Goal: Find contact information: Find contact information

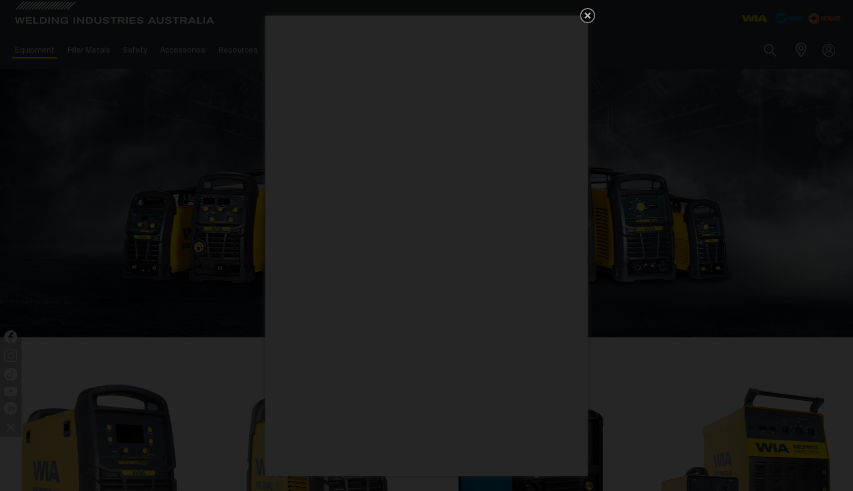
scroll to position [54, 0]
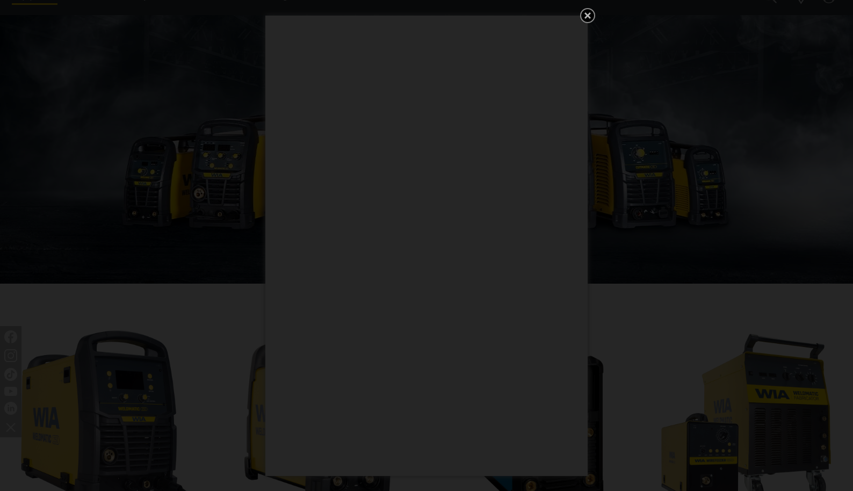
click at [586, 13] on icon "Get 5 WIA Welding Guides Free!" at bounding box center [587, 15] width 13 height 13
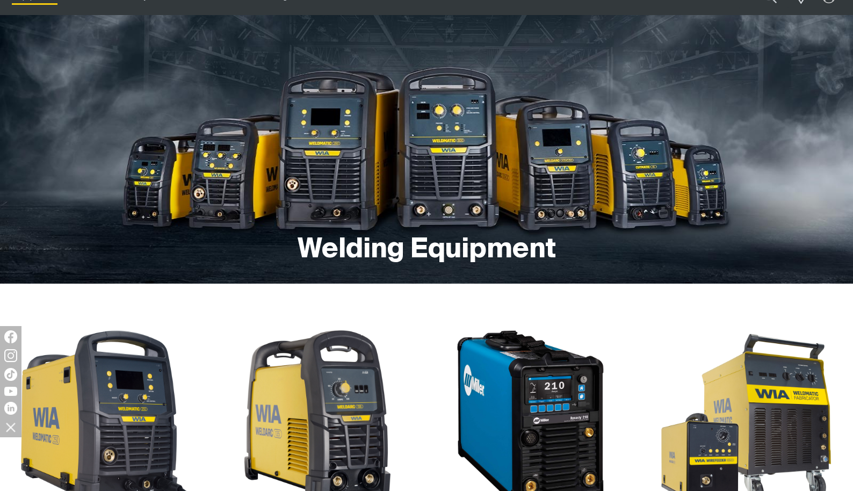
drag, startPoint x: 586, startPoint y: 13, endPoint x: 571, endPoint y: 51, distance: 40.8
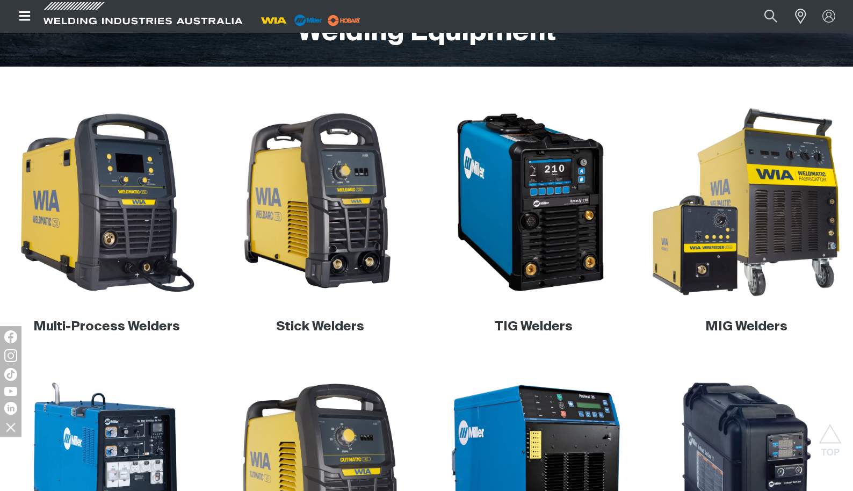
scroll to position [268, 0]
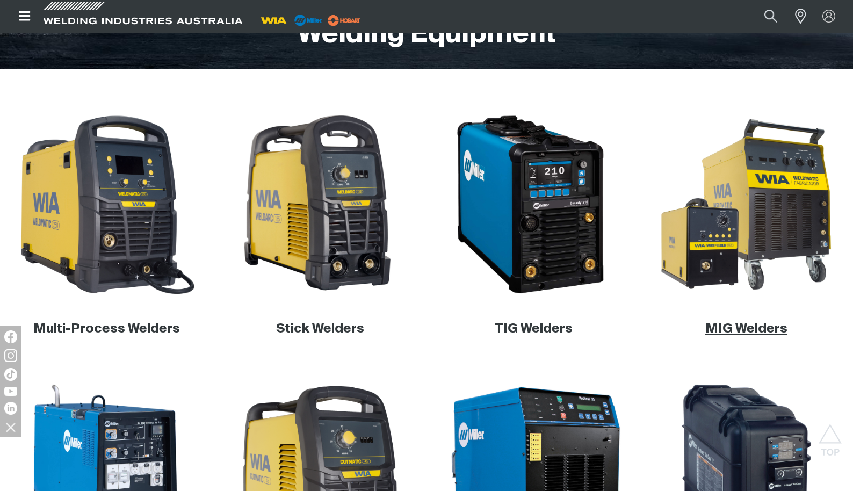
click at [751, 325] on link "MIG Welders" at bounding box center [746, 328] width 82 height 13
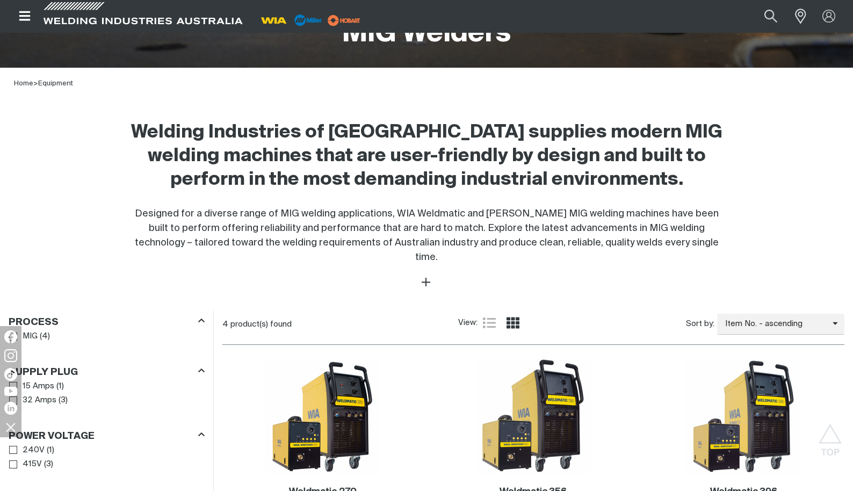
scroll to position [268, 0]
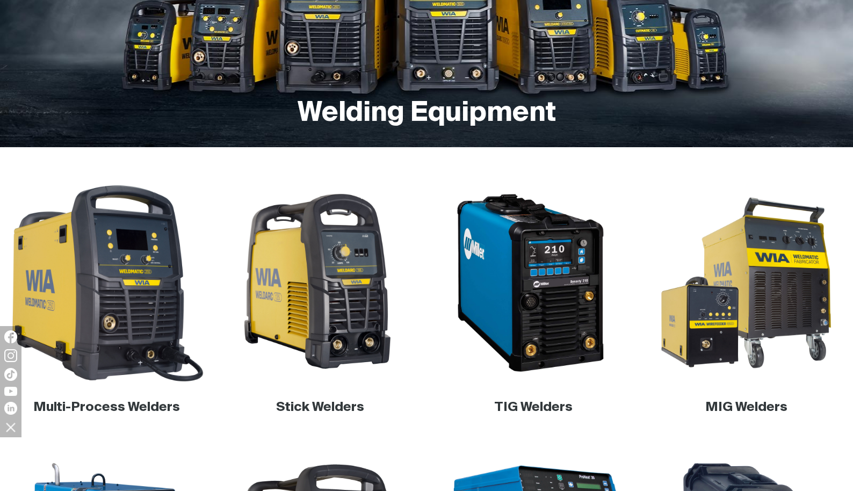
scroll to position [268, 0]
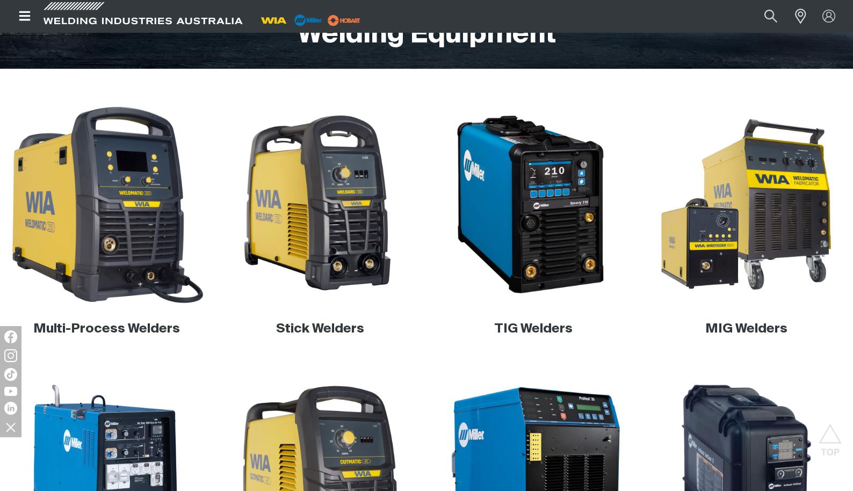
click at [122, 243] on img at bounding box center [107, 205] width 204 height 204
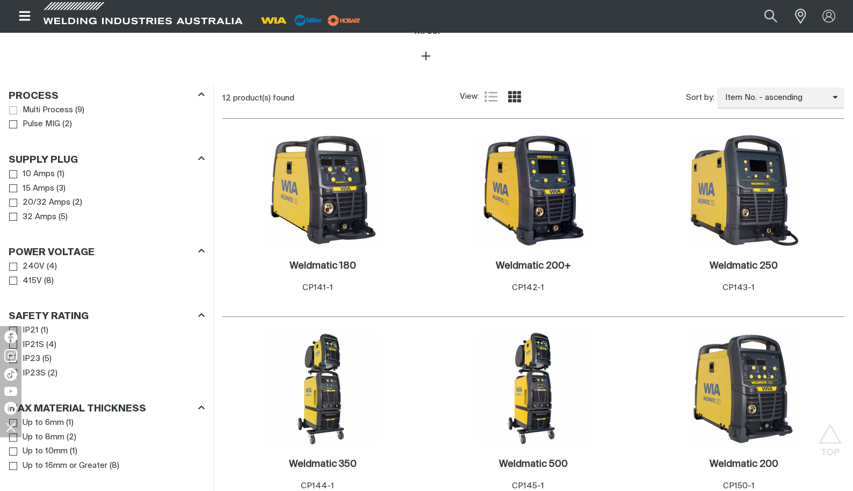
scroll to position [483, 0]
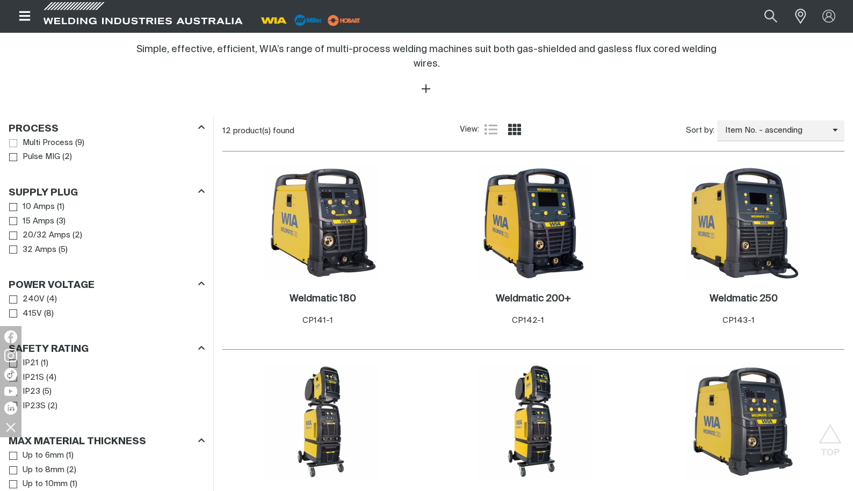
scroll to position [430, 0]
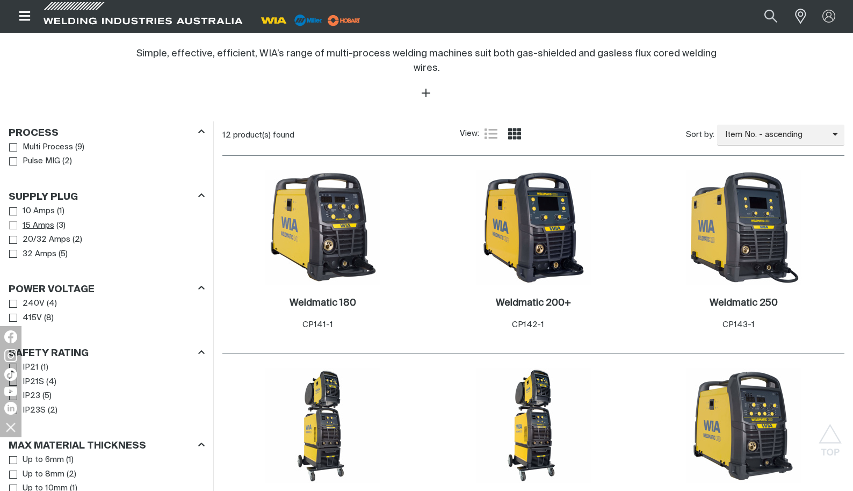
drag, startPoint x: 9, startPoint y: 208, endPoint x: 21, endPoint y: 215, distance: 13.5
click at [9, 221] on span "Supply Plug" at bounding box center [13, 225] width 8 height 8
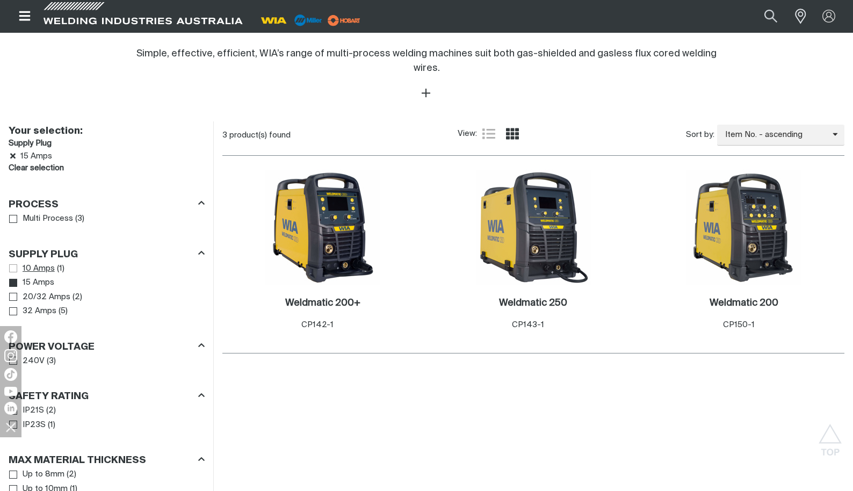
click at [13, 264] on span "Supply Plug" at bounding box center [13, 268] width 8 height 8
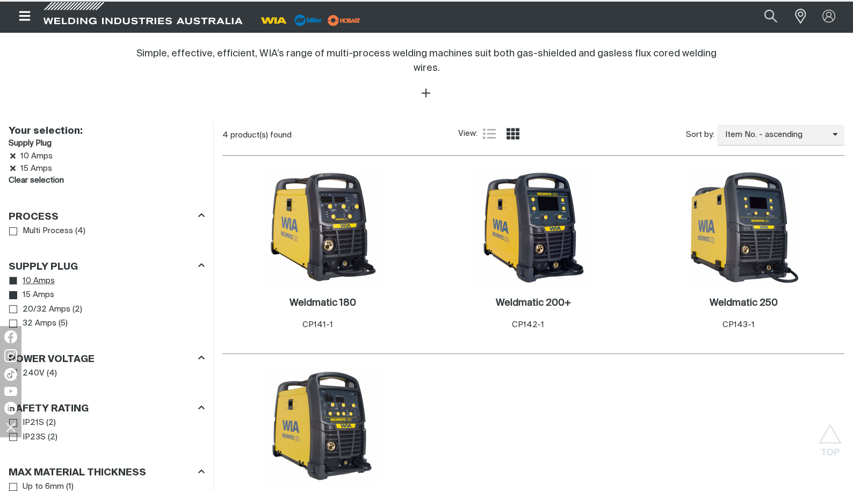
click at [13, 261] on h3 "Supply Plug" at bounding box center [43, 267] width 69 height 12
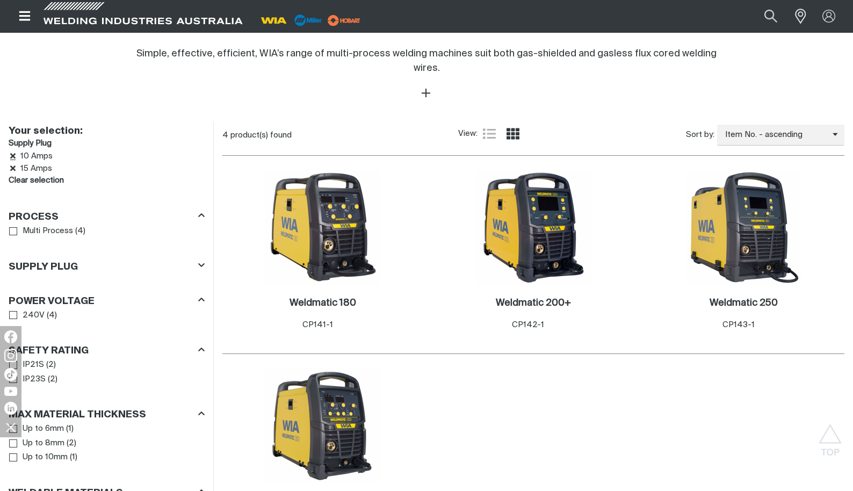
click at [11, 153] on icon "Remove 10 Amps" at bounding box center [12, 155] width 5 height 5
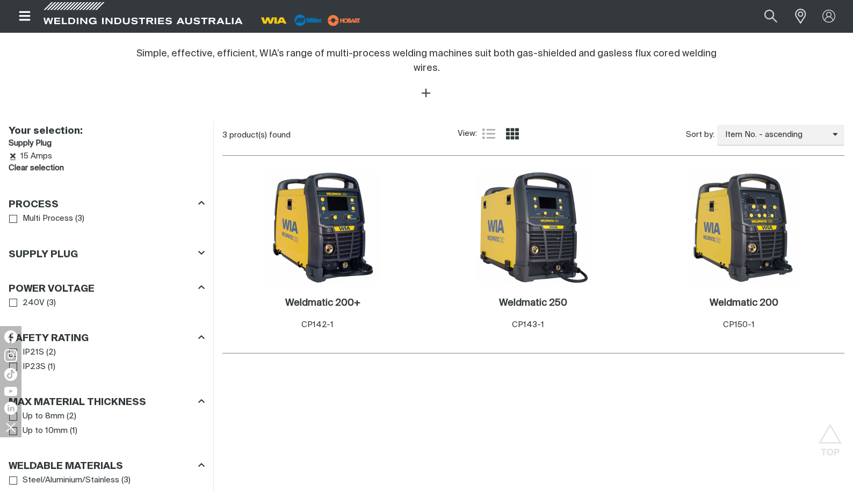
click at [11, 152] on icon "Remove 15 Amps" at bounding box center [12, 156] width 5 height 8
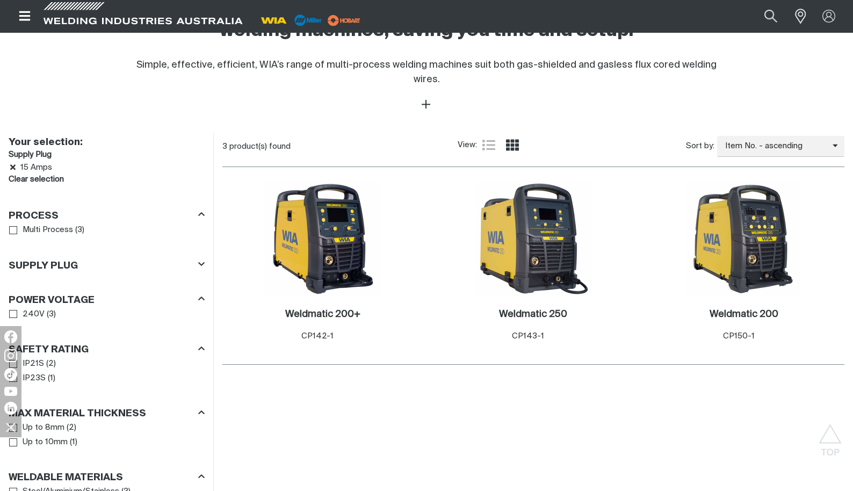
scroll to position [268, 0]
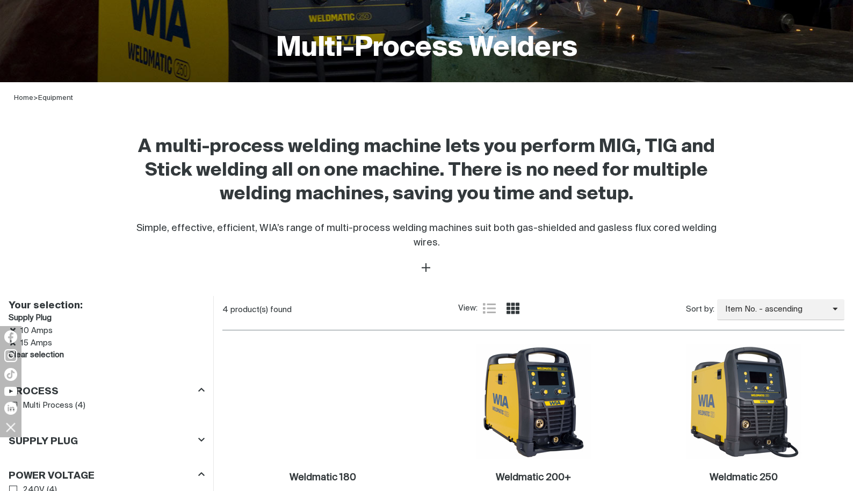
scroll to position [322, 0]
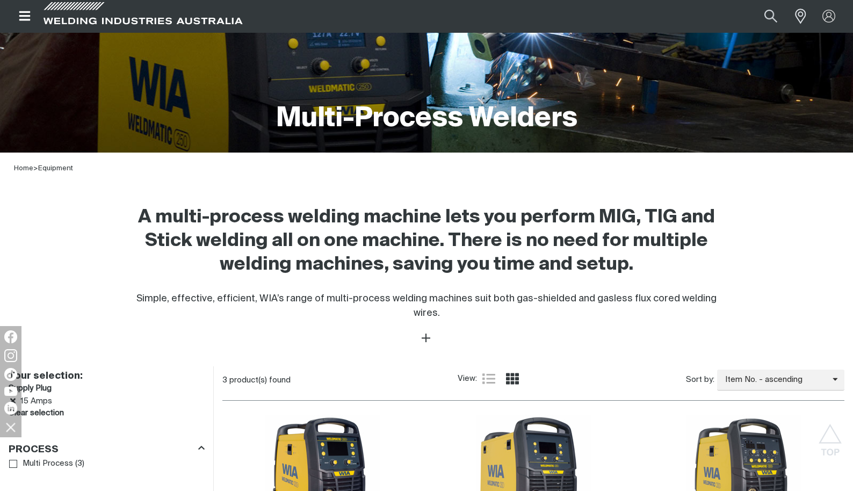
scroll to position [430, 0]
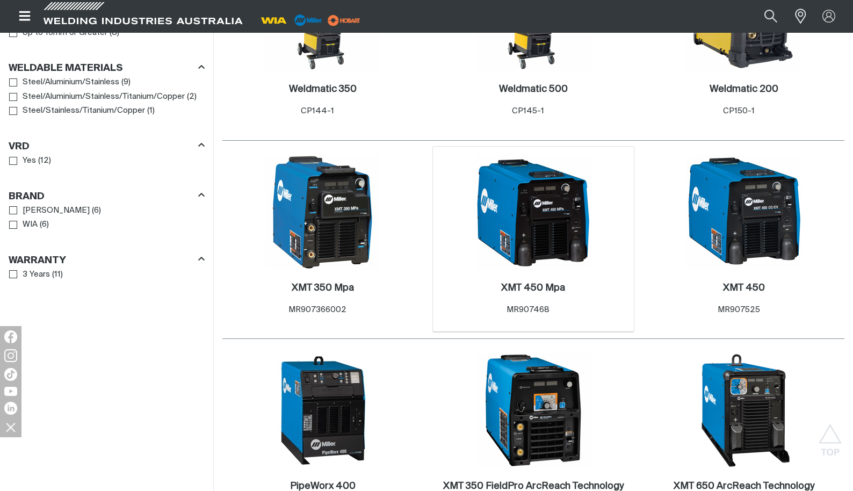
scroll to position [913, 0]
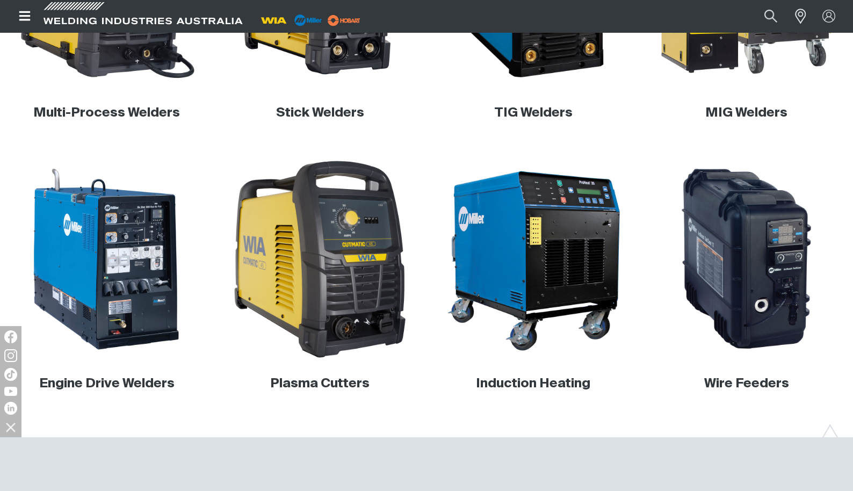
scroll to position [537, 0]
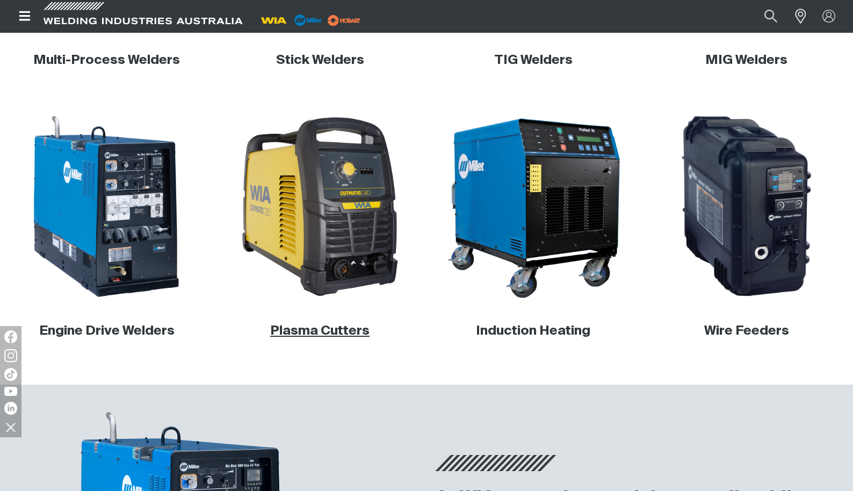
click at [293, 328] on link "Plasma Cutters" at bounding box center [319, 330] width 99 height 13
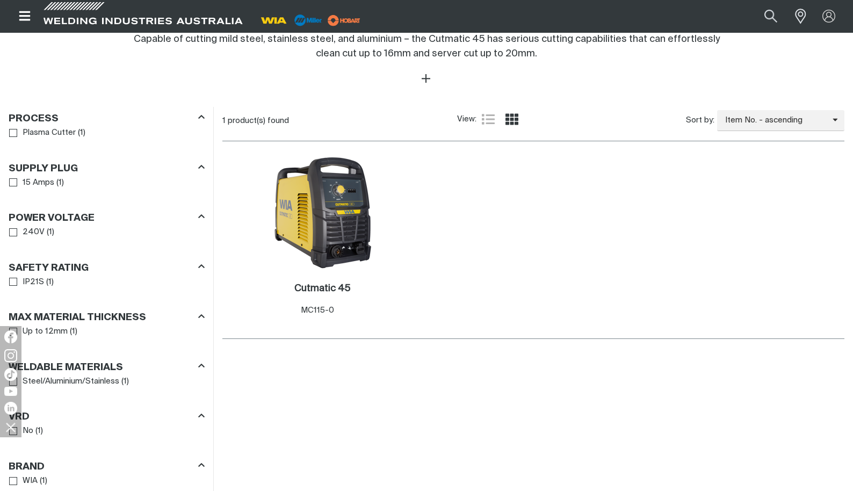
scroll to position [430, 0]
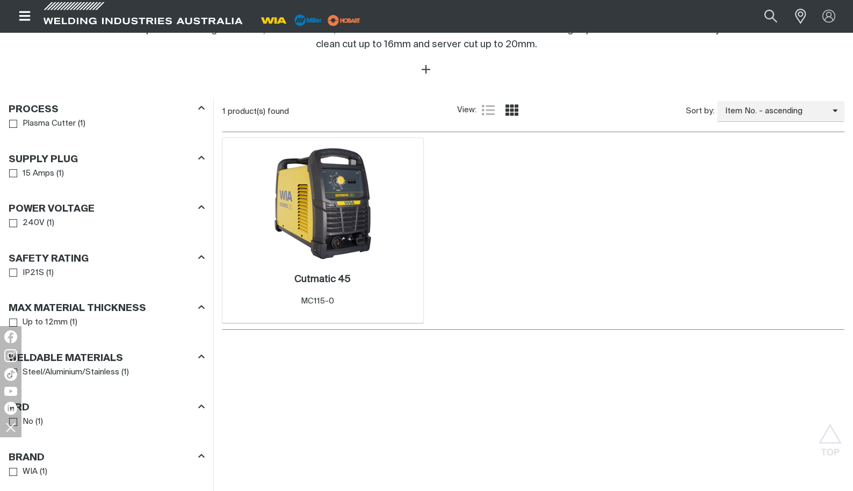
click at [328, 233] on img at bounding box center [322, 203] width 115 height 115
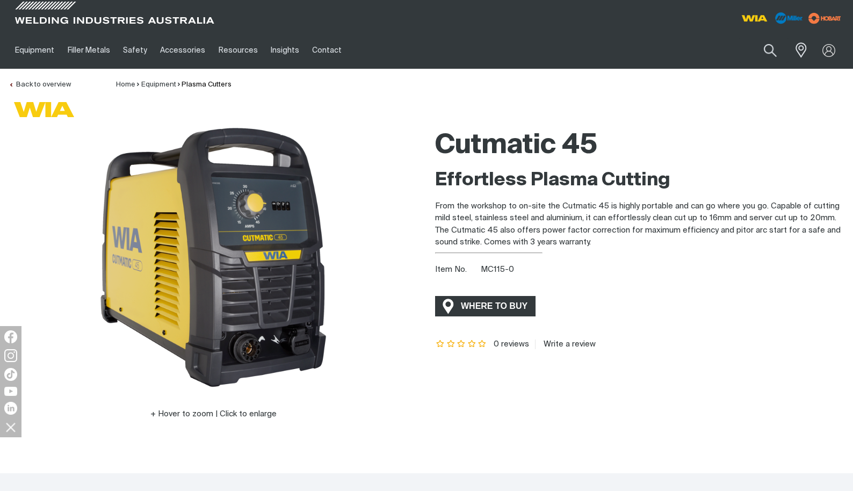
click at [496, 304] on span "WHERE TO BUY" at bounding box center [494, 305] width 81 height 17
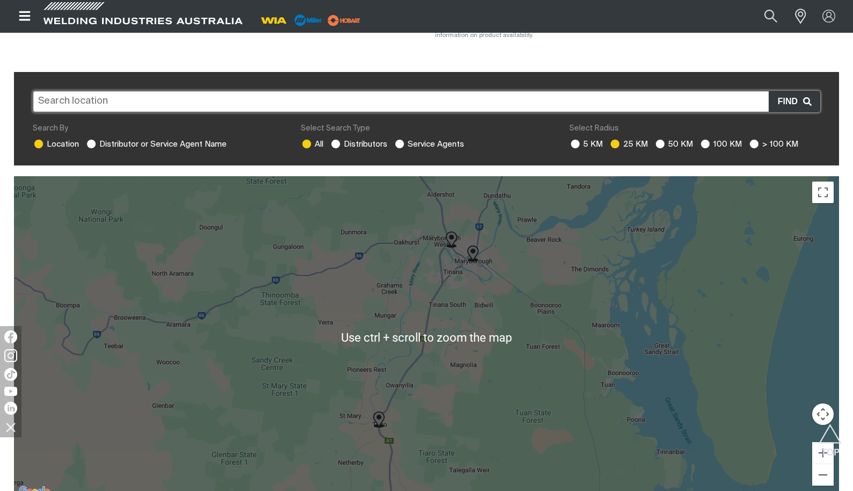
scroll to position [321, 0]
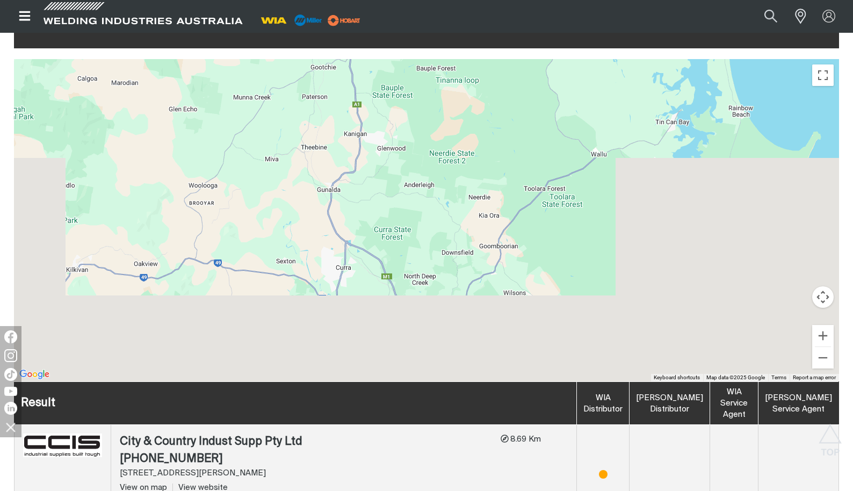
drag, startPoint x: 620, startPoint y: 268, endPoint x: 583, endPoint y: -82, distance: 352.5
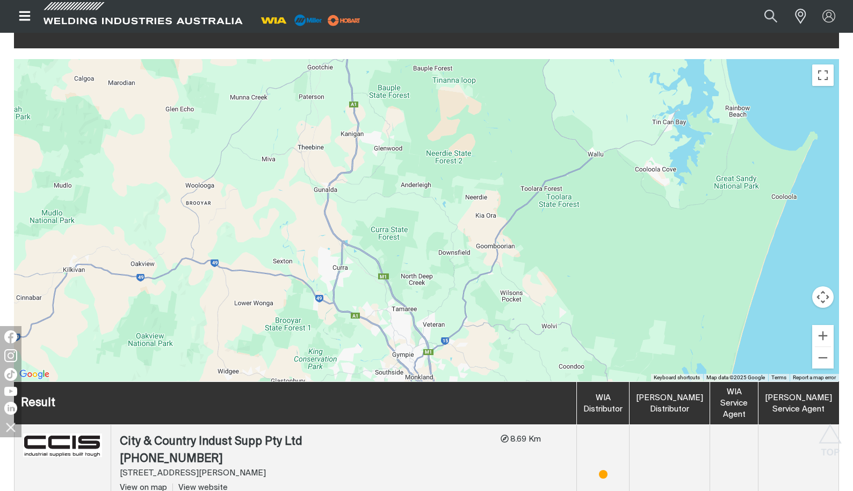
drag, startPoint x: 566, startPoint y: 283, endPoint x: 572, endPoint y: 11, distance: 272.3
click at [570, 38] on div "Store locator Search By Location Distributor or Service Agent Name Select Searc…" at bounding box center [426, 345] width 825 height 780
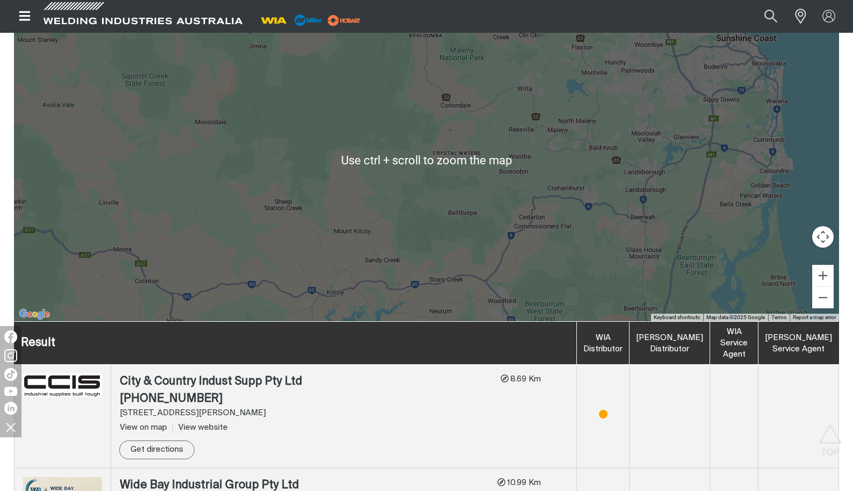
scroll to position [374, 0]
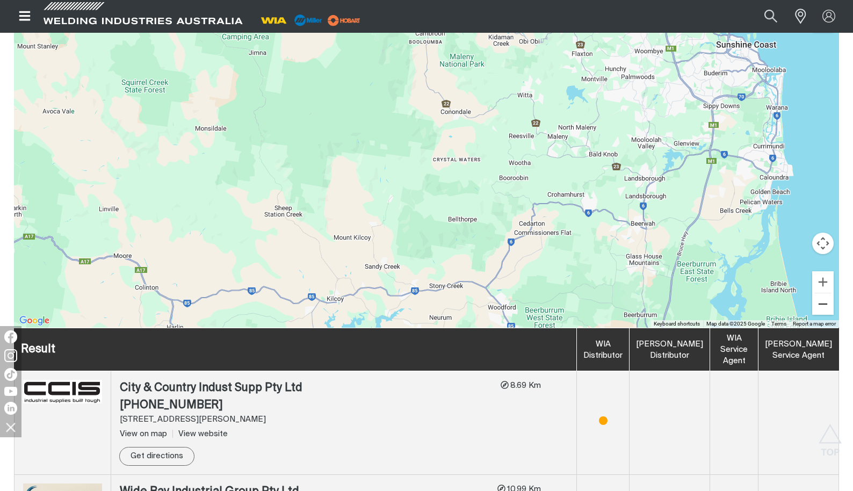
click at [825, 293] on button "Zoom out" at bounding box center [822, 303] width 21 height 21
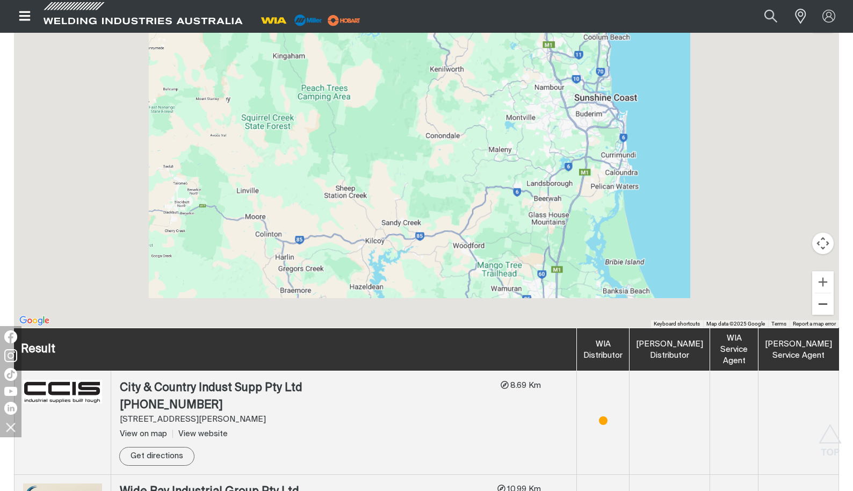
click at [825, 293] on button "Zoom out" at bounding box center [822, 303] width 21 height 21
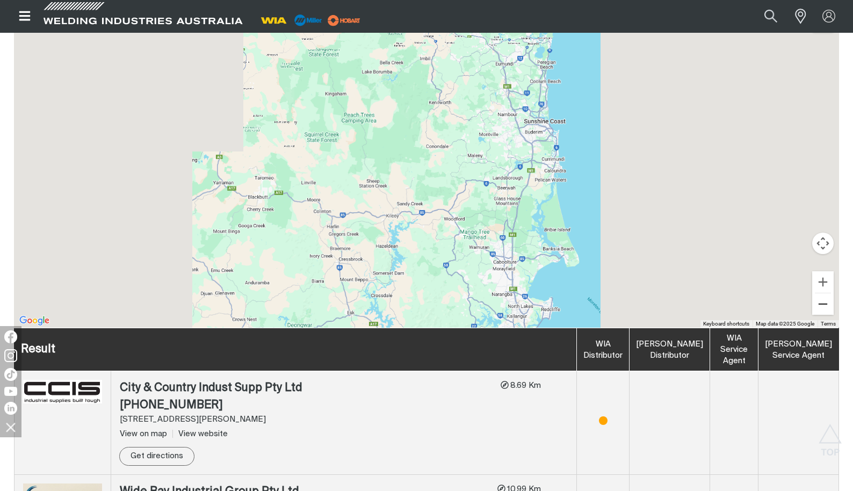
click at [825, 293] on button "Zoom out" at bounding box center [822, 303] width 21 height 21
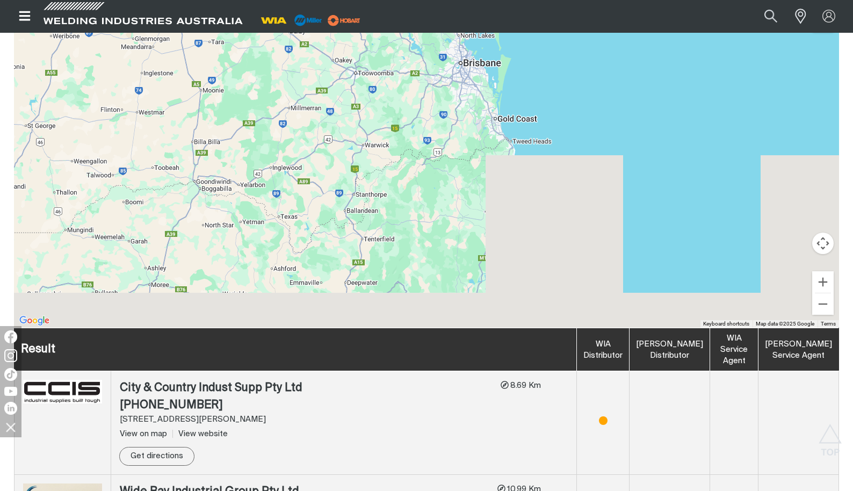
drag, startPoint x: 465, startPoint y: 265, endPoint x: 459, endPoint y: 15, distance: 250.3
click at [460, 17] on div "Jump to main navigation Search When search results are available use up and dow…" at bounding box center [426, 482] width 853 height 1713
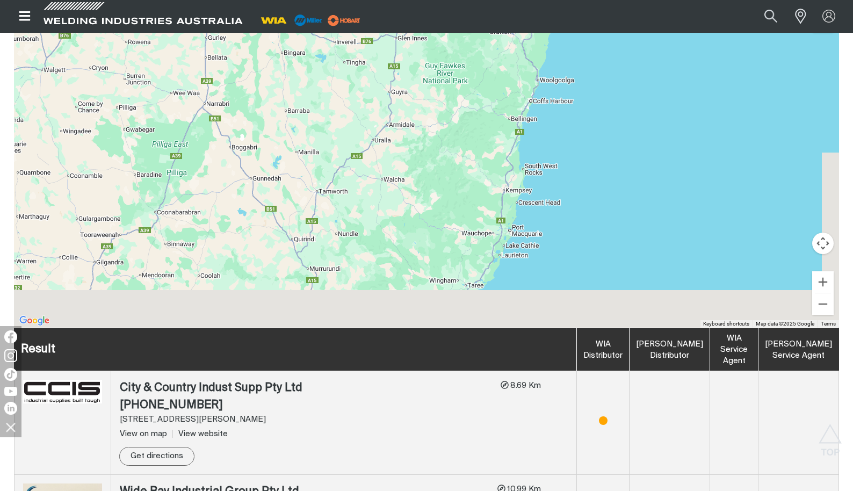
drag, startPoint x: 403, startPoint y: 283, endPoint x: 488, endPoint y: -28, distance: 322.4
click at [488, 0] on html "Jump to main navigation Search When search results are available use up and dow…" at bounding box center [426, 482] width 853 height 1713
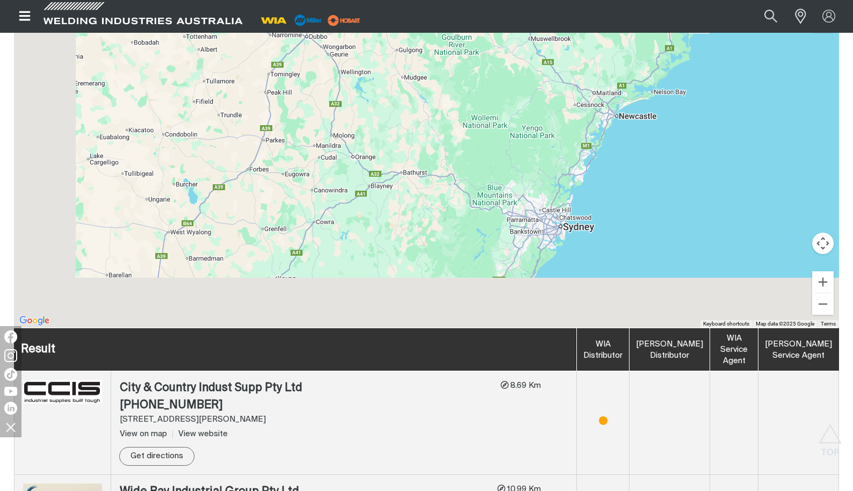
drag, startPoint x: 322, startPoint y: 268, endPoint x: 596, endPoint y: 23, distance: 368.1
click at [596, 23] on div "Jump to main navigation Search When search results are available use up and dow…" at bounding box center [426, 482] width 853 height 1713
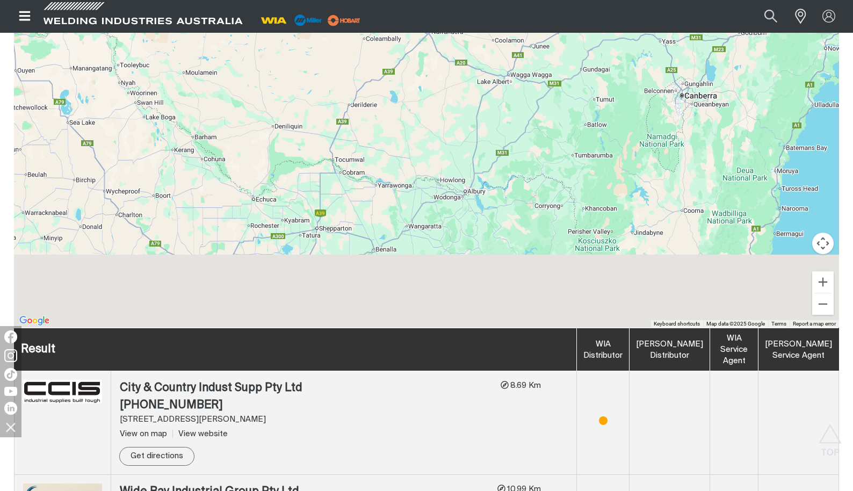
drag, startPoint x: 395, startPoint y: 249, endPoint x: 602, endPoint y: -8, distance: 330.2
click at [602, 0] on html "Jump to main navigation Search When search results are available use up and dow…" at bounding box center [426, 482] width 853 height 1713
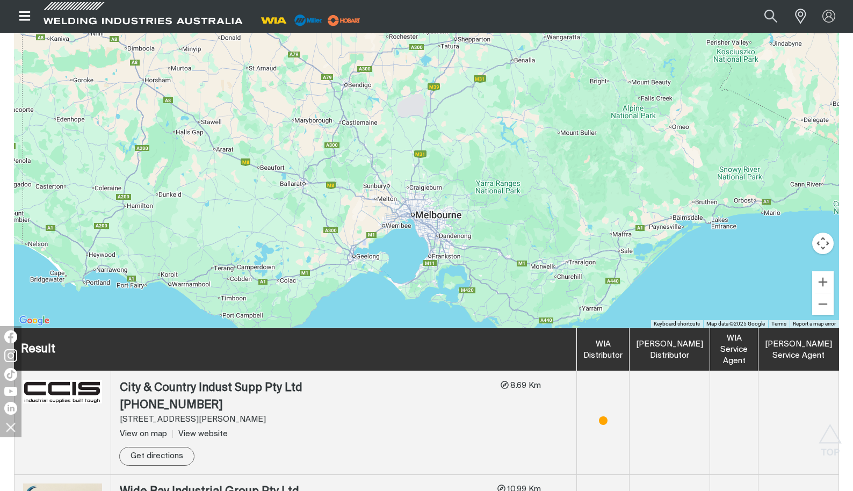
drag, startPoint x: 341, startPoint y: 286, endPoint x: 547, endPoint y: 206, distance: 220.9
click at [547, 206] on div at bounding box center [426, 166] width 825 height 322
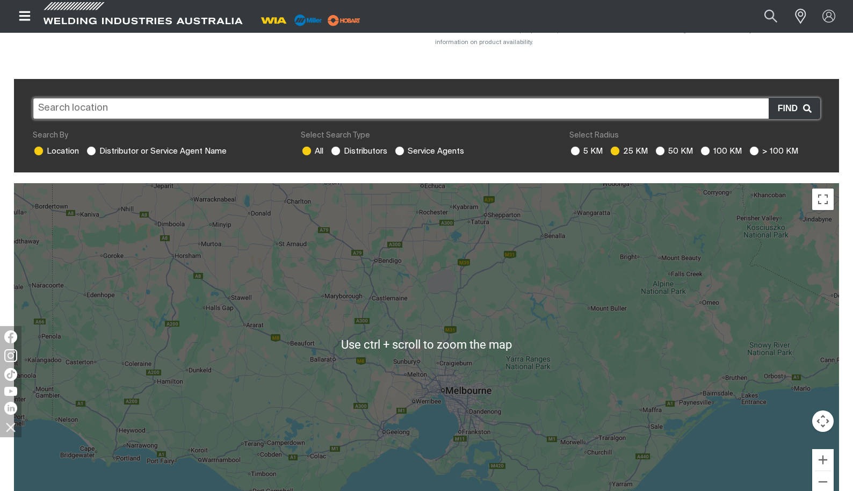
scroll to position [215, 0]
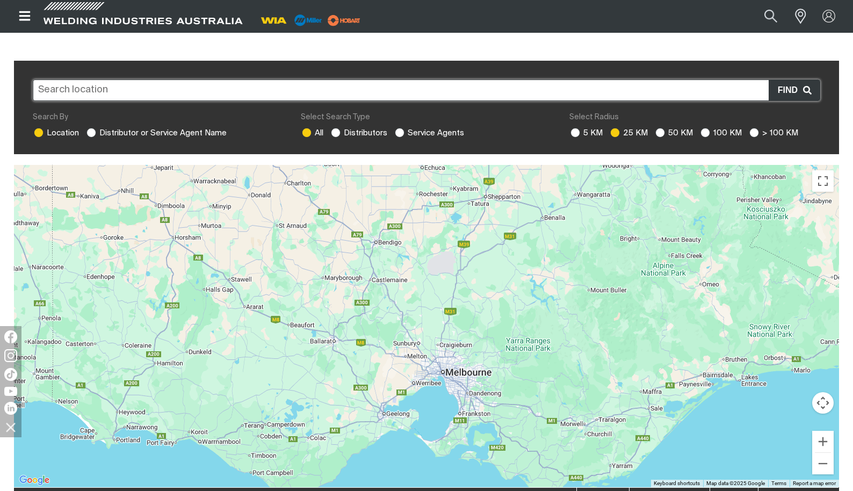
click at [449, 310] on div at bounding box center [426, 326] width 825 height 322
click at [818, 431] on button "Zoom in" at bounding box center [822, 441] width 21 height 21
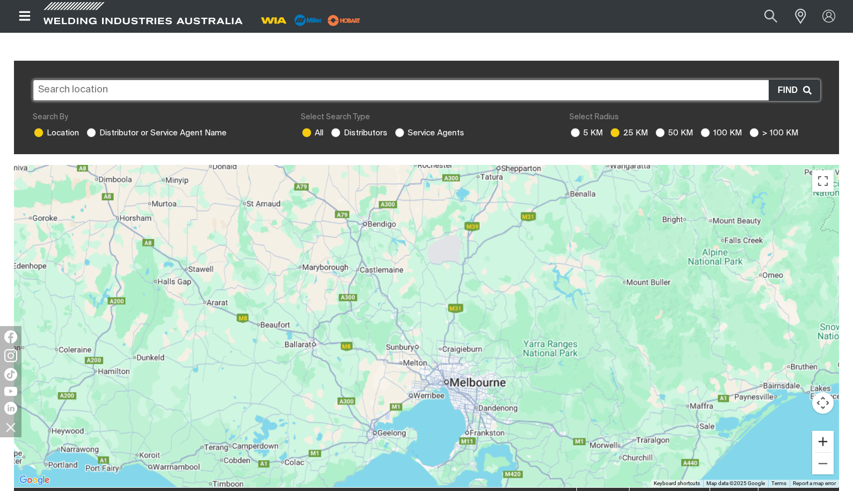
click at [818, 431] on button "Zoom in" at bounding box center [822, 441] width 21 height 21
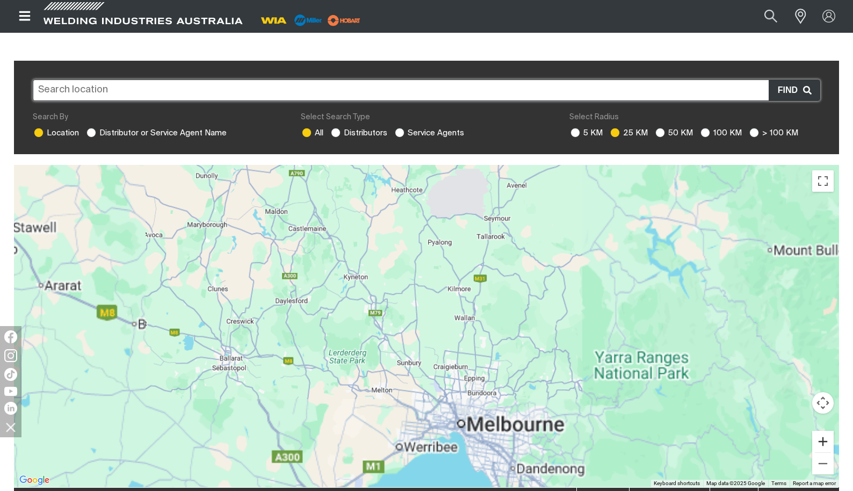
click at [818, 431] on button "Zoom in" at bounding box center [822, 441] width 21 height 21
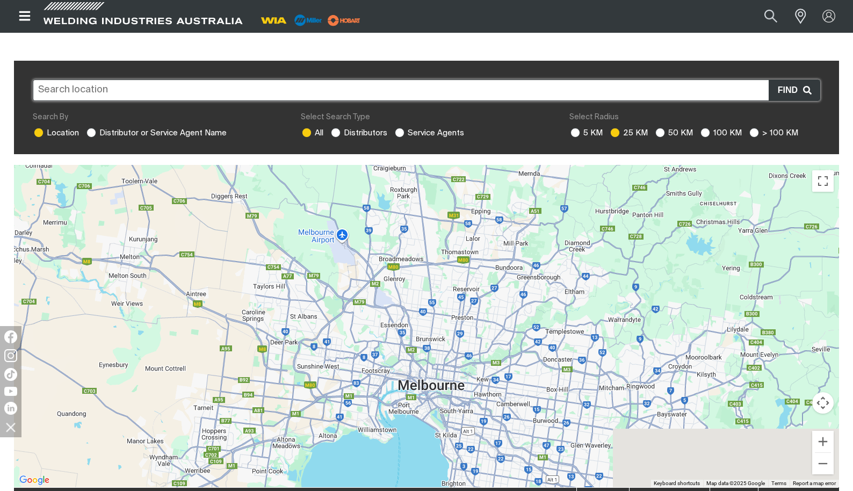
drag, startPoint x: 562, startPoint y: 374, endPoint x: 435, endPoint y: 61, distance: 337.5
click at [435, 61] on div "Store locator Search By Location Distributor or Service Agent Name Select Searc…" at bounding box center [426, 451] width 825 height 780
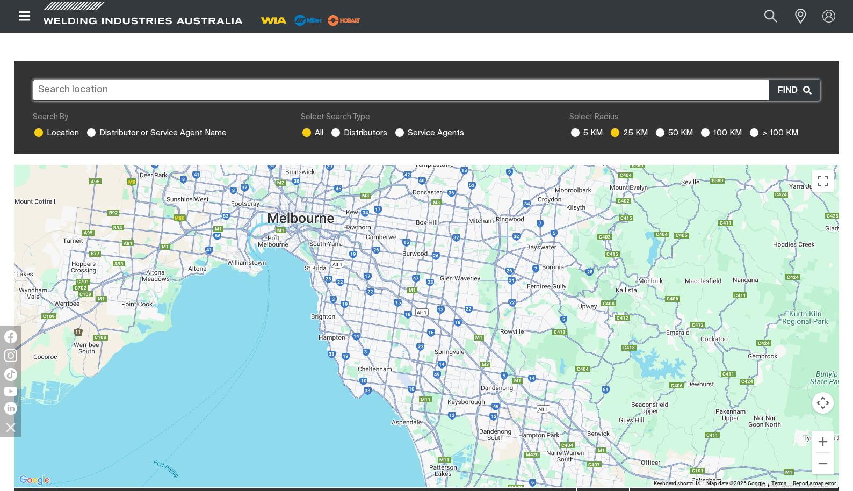
drag, startPoint x: 523, startPoint y: 395, endPoint x: 393, endPoint y: 227, distance: 212.8
click at [393, 227] on div at bounding box center [426, 326] width 825 height 322
click at [753, 128] on ins at bounding box center [754, 133] width 10 height 10
click at [753, 128] on input "> 100 KM" at bounding box center [752, 131] width 7 height 7
radio input "true"
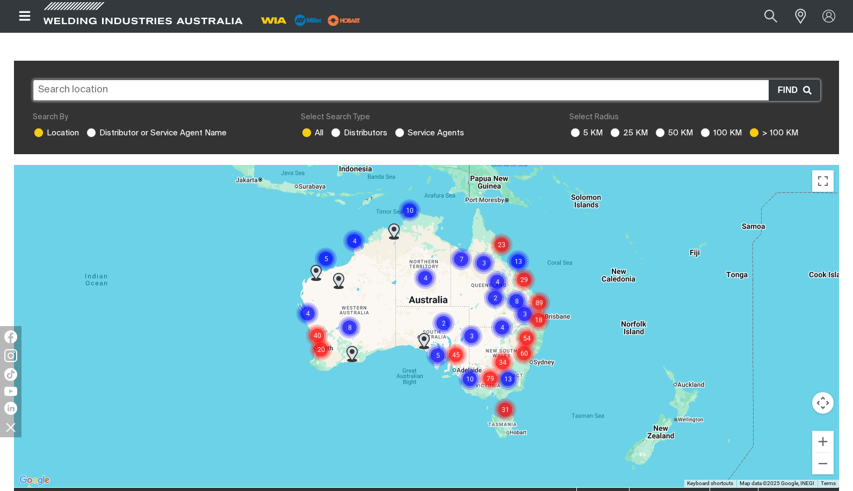
click at [486, 366] on img "Cluster of 79 markers" at bounding box center [490, 378] width 24 height 24
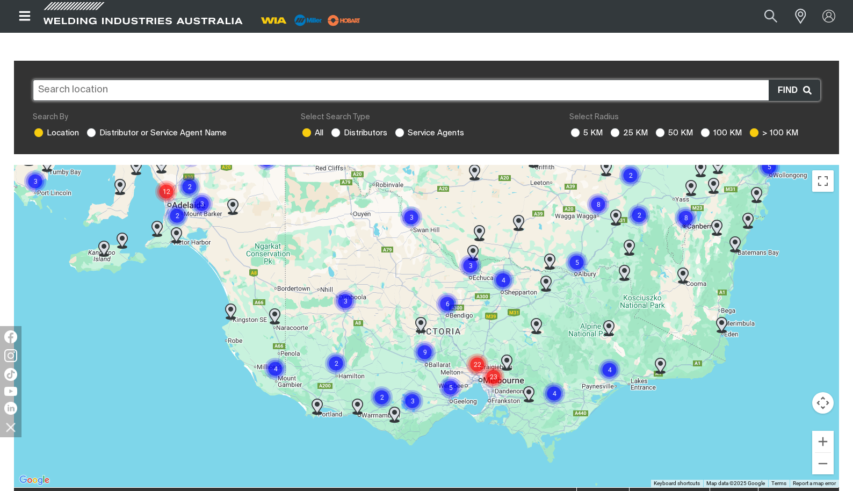
click at [478, 369] on div "To navigate, press the arrow keys." at bounding box center [426, 326] width 825 height 322
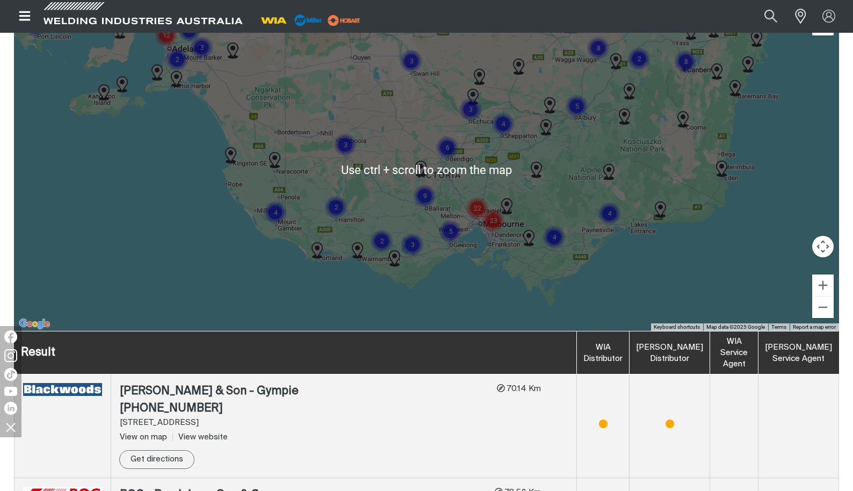
scroll to position [376, 0]
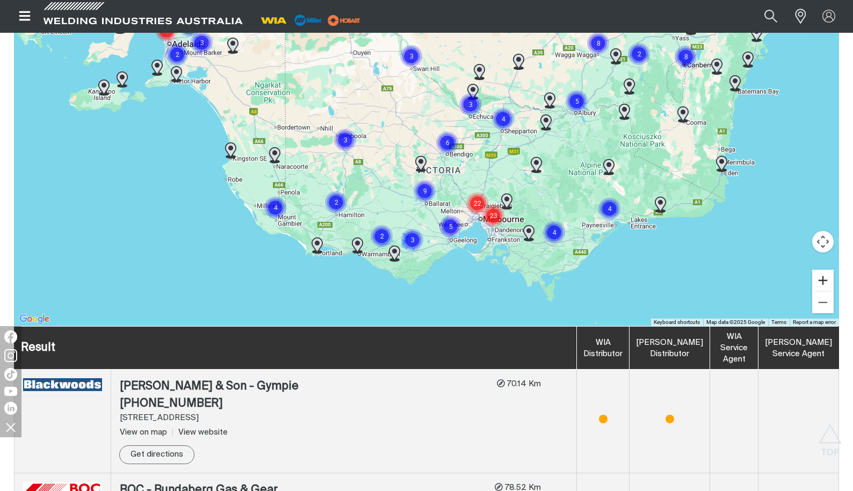
click at [825, 270] on button "Zoom in" at bounding box center [822, 280] width 21 height 21
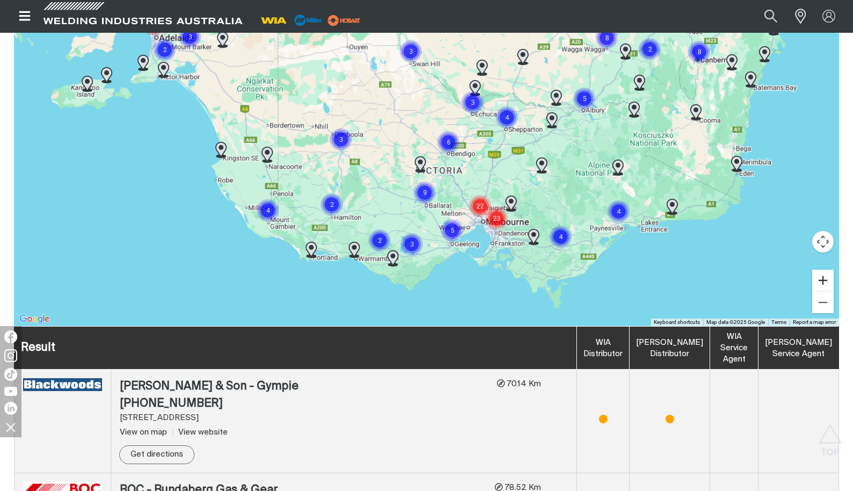
click at [825, 270] on button "Zoom in" at bounding box center [822, 280] width 21 height 21
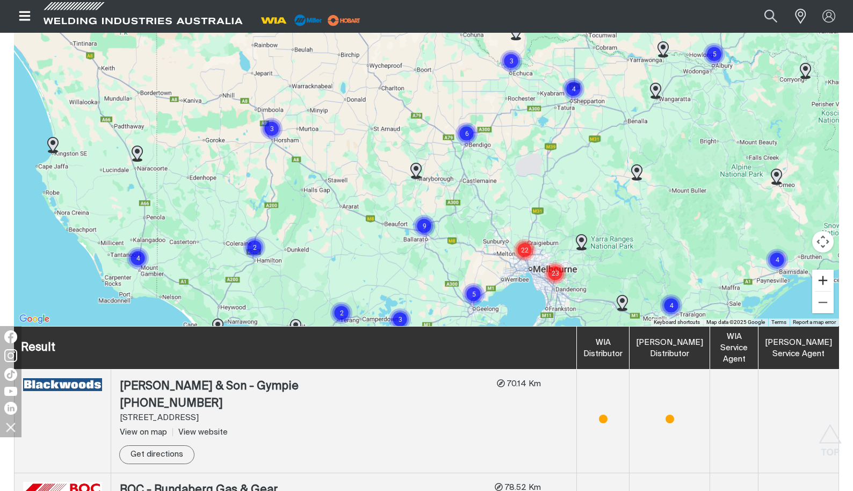
click at [825, 270] on button "Zoom in" at bounding box center [822, 280] width 21 height 21
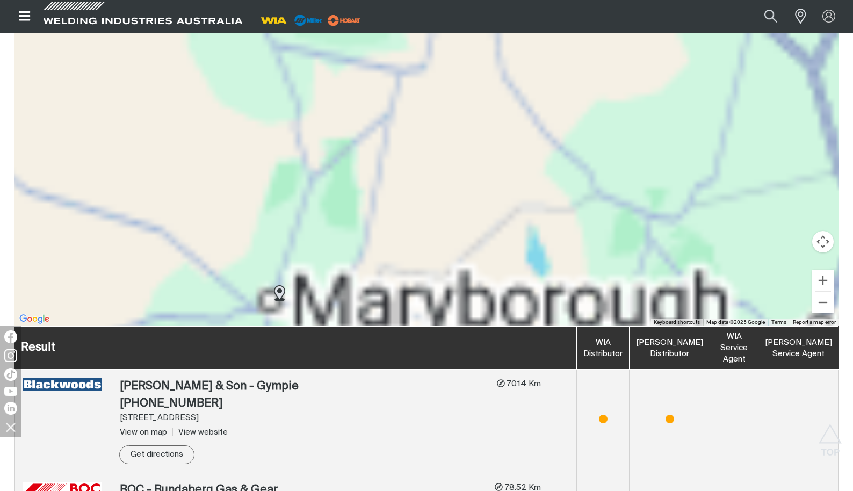
drag, startPoint x: 605, startPoint y: 280, endPoint x: 471, endPoint y: 97, distance: 226.6
click at [471, 97] on div "To navigate, press the arrow keys." at bounding box center [426, 165] width 825 height 322
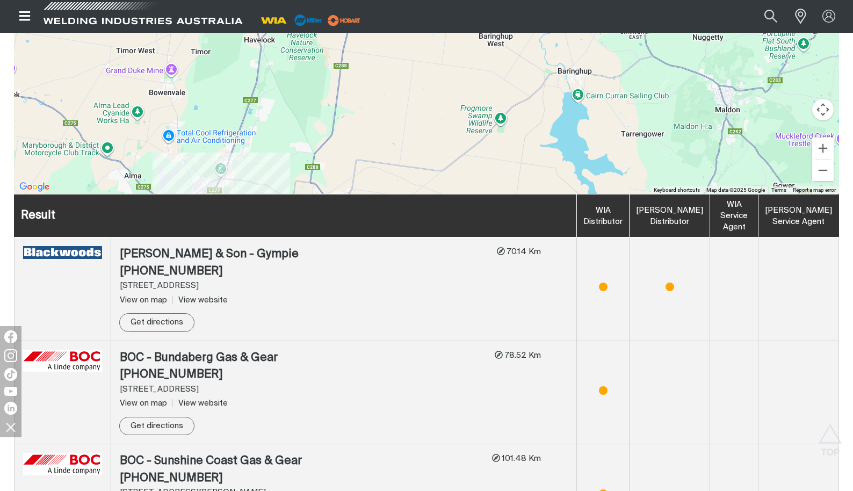
scroll to position [483, 0]
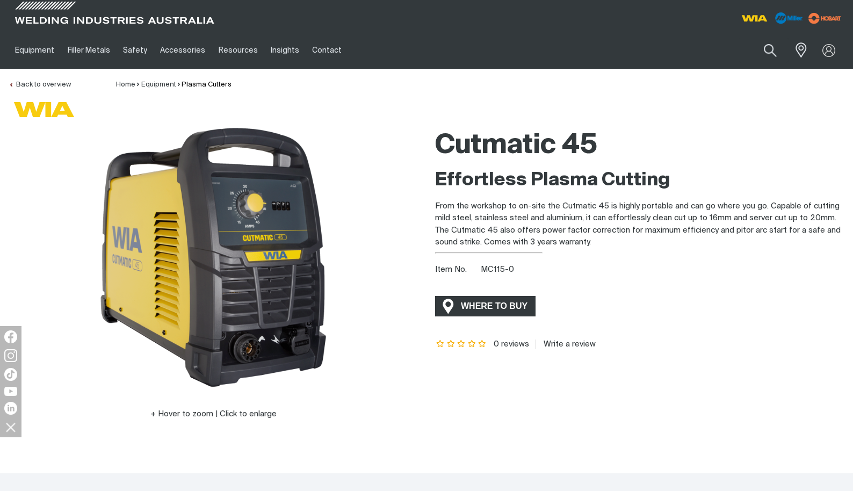
click at [476, 306] on span "WHERE TO BUY" at bounding box center [494, 305] width 81 height 17
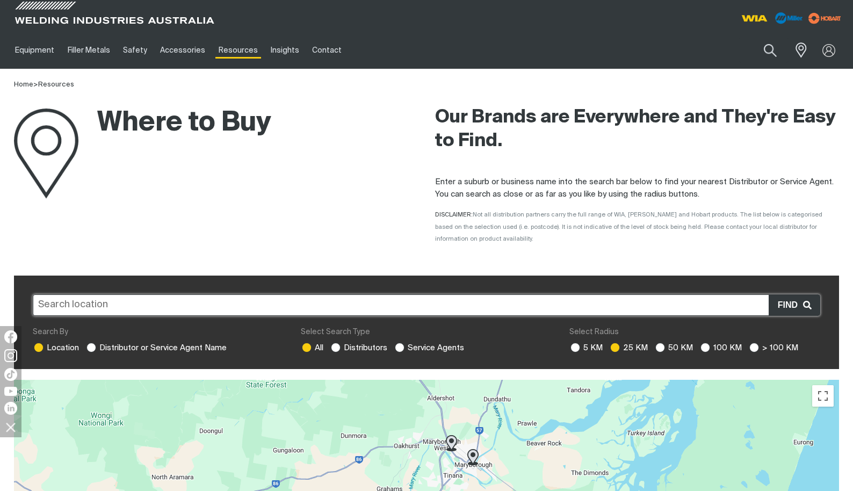
click at [98, 296] on input "text" at bounding box center [426, 304] width 787 height 21
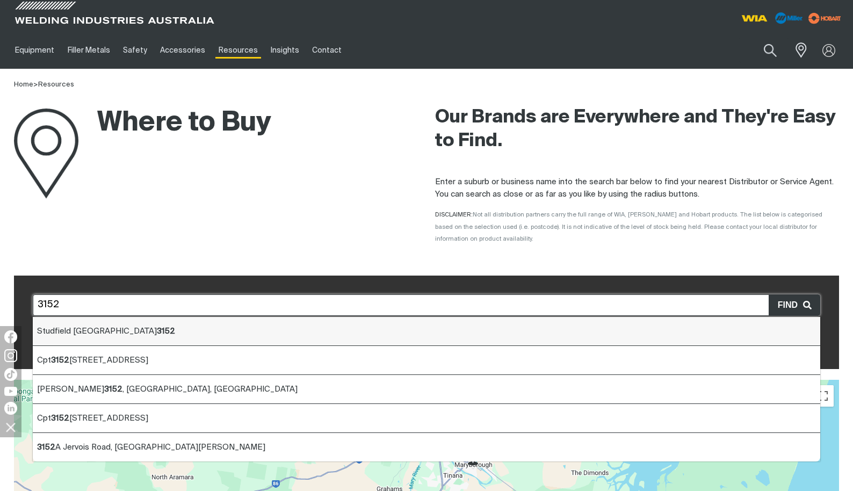
click at [157, 327] on b "3152" at bounding box center [166, 331] width 18 height 8
type input "Studfield VIC 3152"
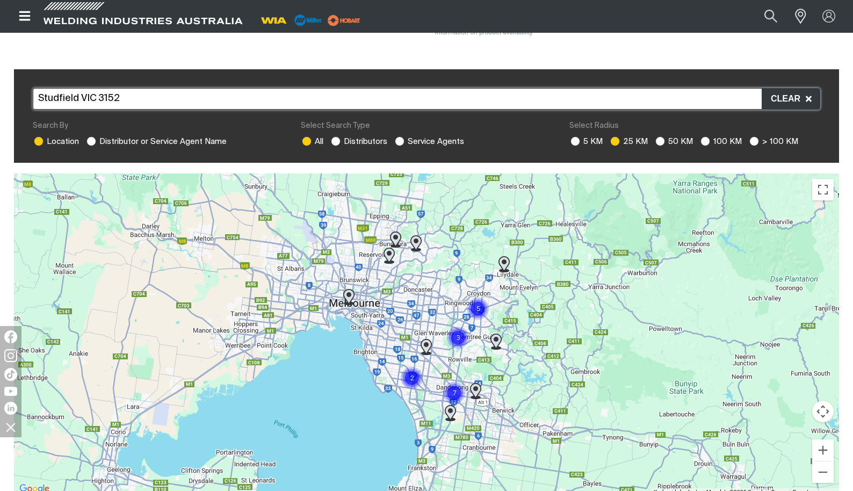
scroll to position [268, 0]
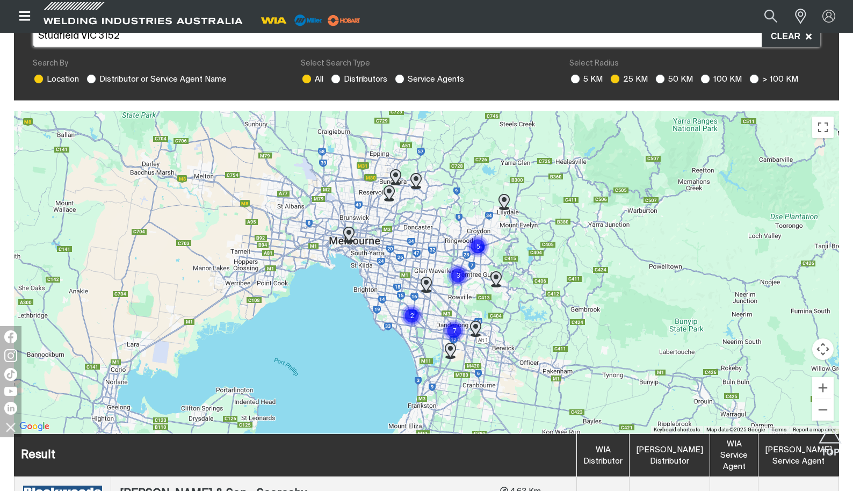
click at [458, 263] on img "Cluster of 3 markers" at bounding box center [458, 275] width 24 height 24
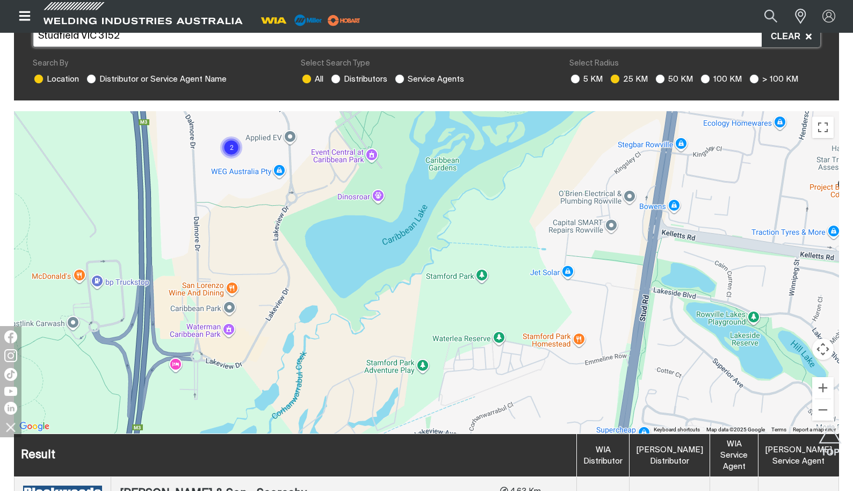
drag, startPoint x: 452, startPoint y: 343, endPoint x: 561, endPoint y: 244, distance: 147.5
click at [561, 244] on div "To navigate, press the arrow keys." at bounding box center [426, 272] width 825 height 322
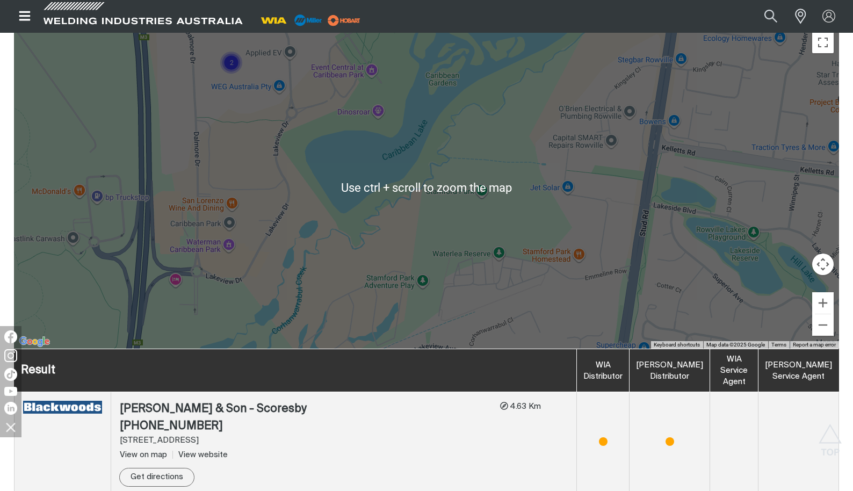
scroll to position [322, 0]
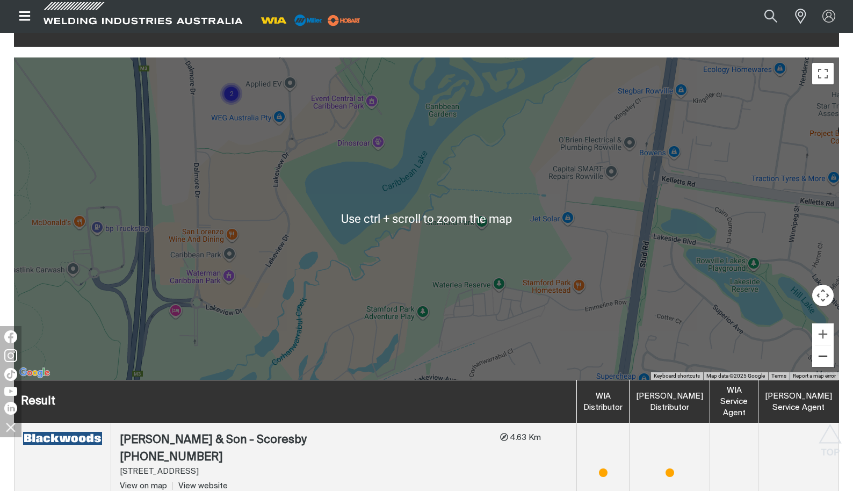
click at [824, 345] on button "Zoom out" at bounding box center [822, 355] width 21 height 21
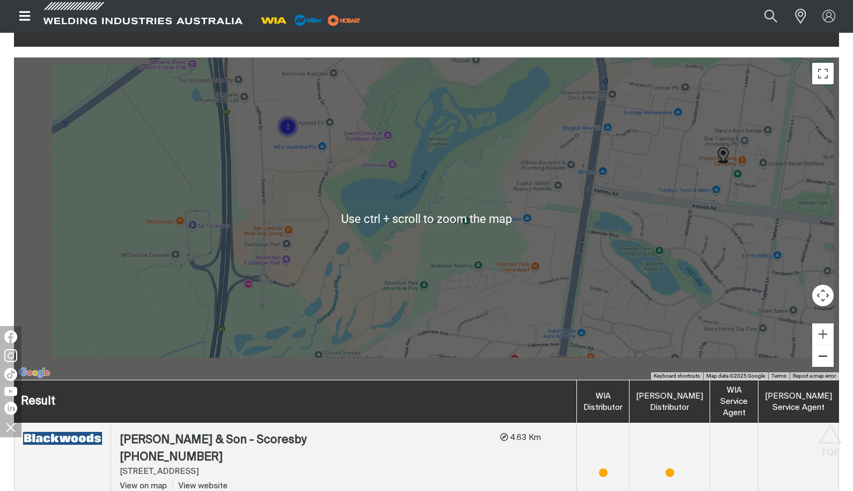
click at [824, 345] on button "Zoom out" at bounding box center [822, 355] width 21 height 21
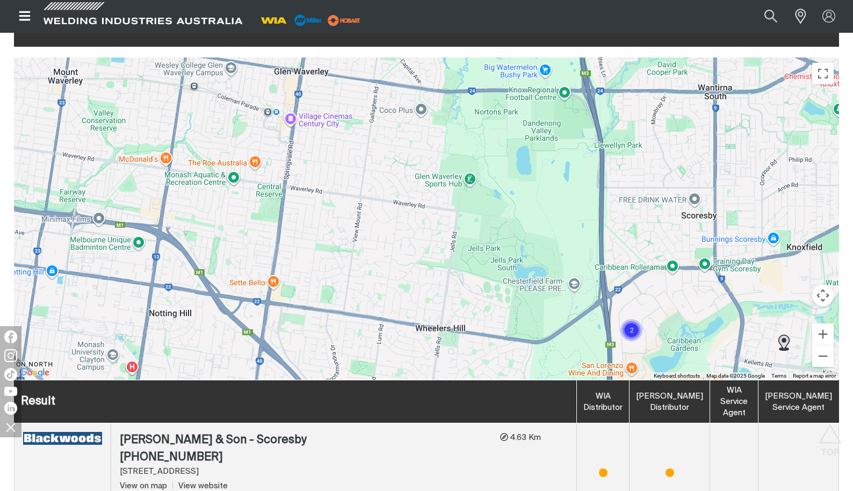
drag, startPoint x: 417, startPoint y: 238, endPoint x: 626, endPoint y: 362, distance: 242.7
click at [630, 365] on div "To navigate, press the arrow keys." at bounding box center [426, 218] width 825 height 322
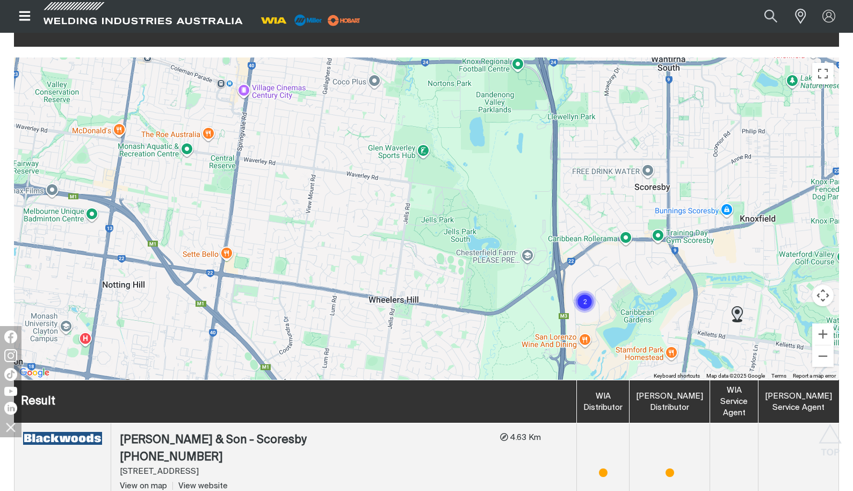
click at [579, 289] on img "Cluster of 2 markers" at bounding box center [584, 301] width 24 height 24
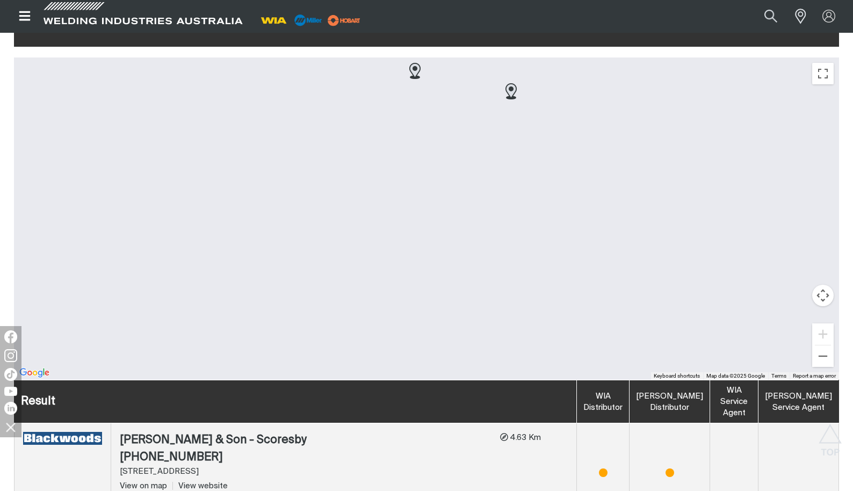
drag, startPoint x: 402, startPoint y: 329, endPoint x: 435, endPoint y: 212, distance: 121.8
click at [440, 200] on div "To navigate, press the arrow keys." at bounding box center [426, 218] width 825 height 322
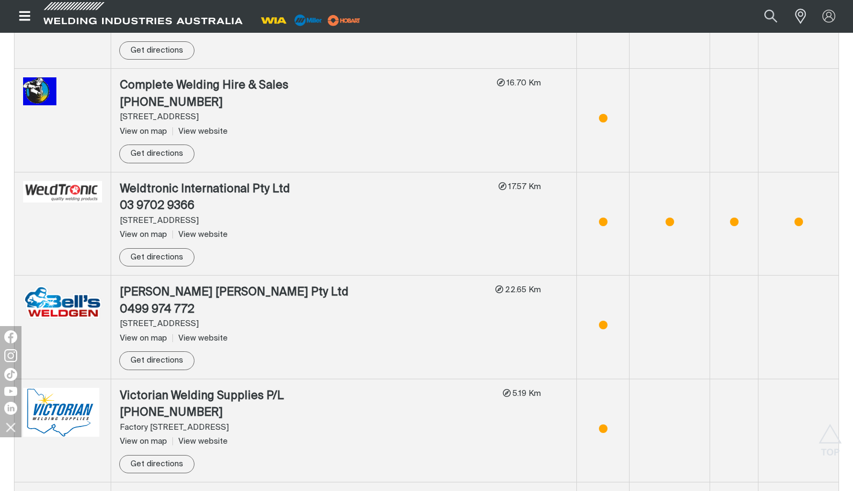
scroll to position [1718, 0]
